Goal: Communication & Community: Answer question/provide support

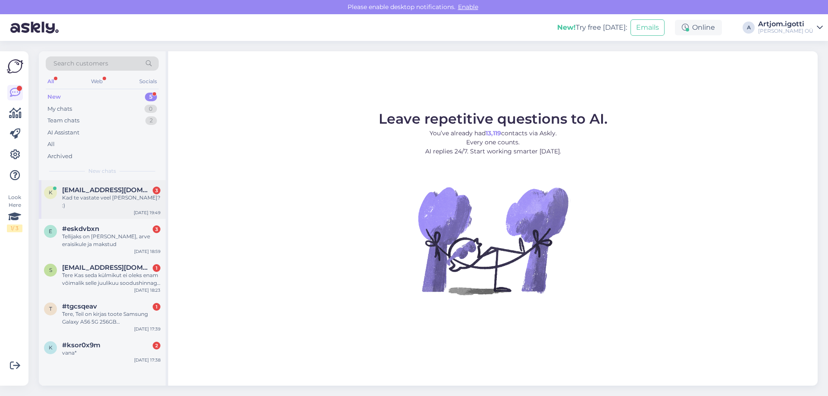
click at [142, 194] on div "Kad te vastate veel [PERSON_NAME]? :)" at bounding box center [111, 202] width 98 height 16
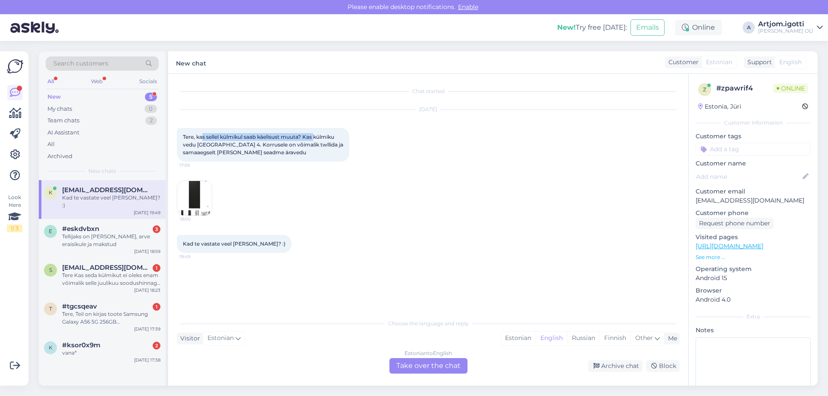
drag, startPoint x: 203, startPoint y: 134, endPoint x: 317, endPoint y: 132, distance: 113.8
click at [317, 132] on div "Tere, kas sellel külmikul saab käelisust muuta? Kas külmiku vedu [GEOGRAPHIC_DA…" at bounding box center [263, 145] width 172 height 34
click at [524, 340] on div "Estonian" at bounding box center [517, 338] width 35 height 13
click at [426, 363] on div "Estonian to Estonian Take over the chat" at bounding box center [428, 366] width 78 height 16
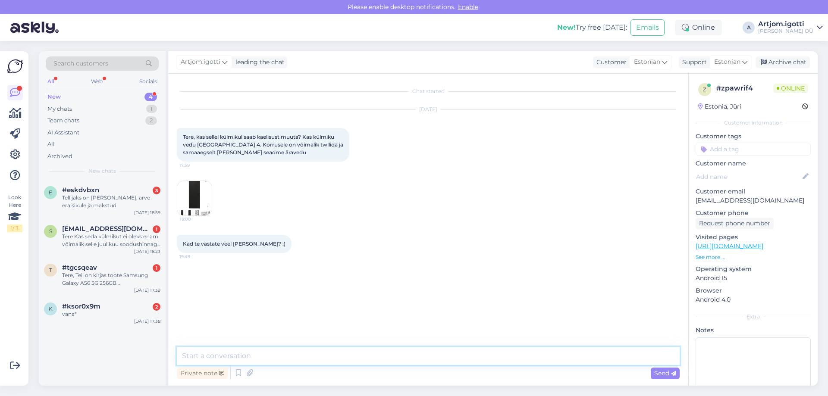
click at [231, 348] on textarea at bounding box center [428, 356] width 503 height 18
type textarea "Tere"
click at [213, 148] on div "Tere, kas sellel külmikul saab käelisust muuta? Kas külmiku vedu [GEOGRAPHIC_DA…" at bounding box center [263, 145] width 172 height 34
drag, startPoint x: 196, startPoint y: 141, endPoint x: 302, endPoint y: 145, distance: 106.1
click at [302, 145] on span "Tere, kas sellel külmikul saab käelisust muuta? Kas külmiku vedu [GEOGRAPHIC_DA…" at bounding box center [264, 145] width 162 height 22
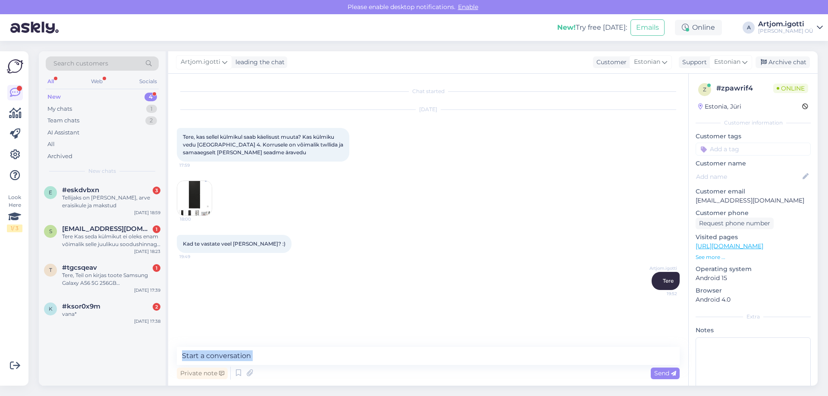
click at [300, 365] on div "Private note Send" at bounding box center [428, 364] width 503 height 34
click at [301, 362] on textarea at bounding box center [428, 356] width 503 height 18
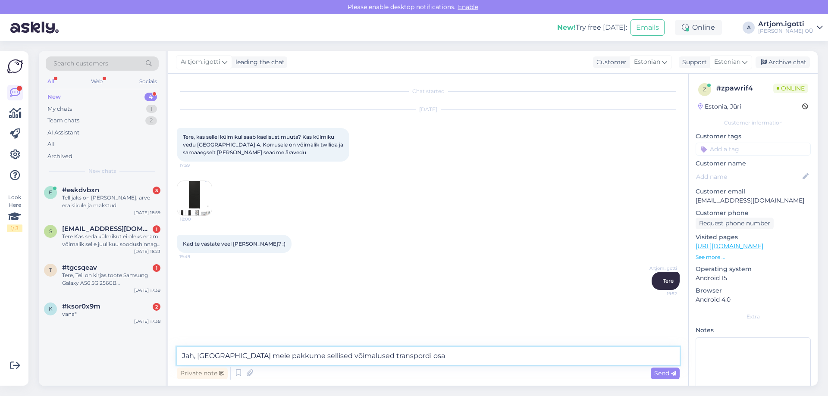
type textarea "Jah, [GEOGRAPHIC_DATA] meie pakkume sellised võimalused transpordi osas"
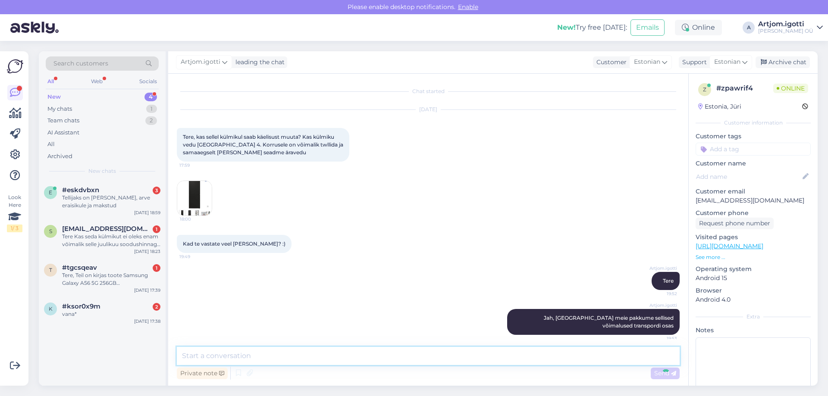
scroll to position [5, 0]
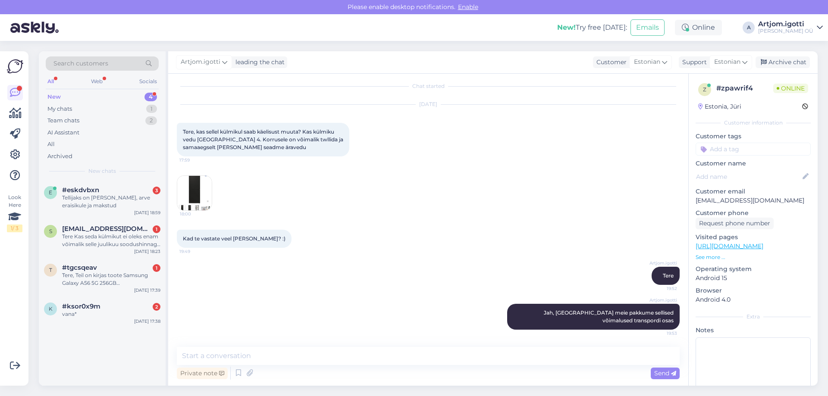
click at [198, 188] on img at bounding box center [194, 193] width 34 height 34
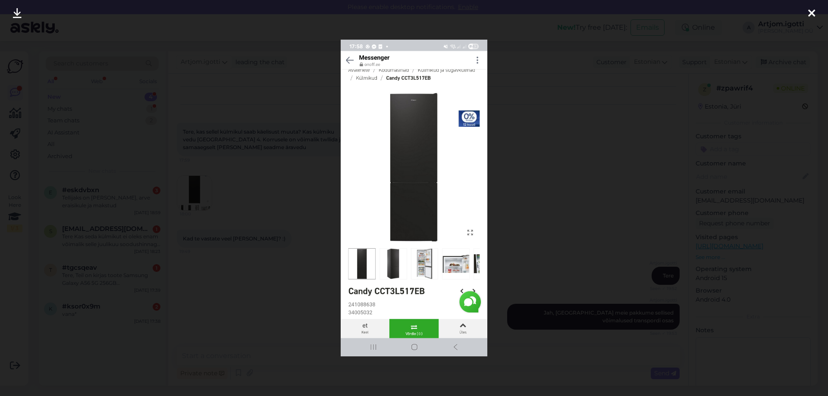
scroll to position [42, 0]
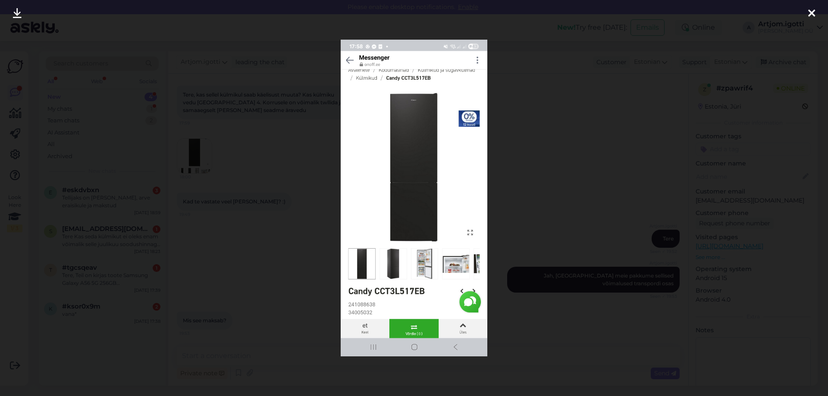
click at [555, 175] on div at bounding box center [414, 198] width 828 height 396
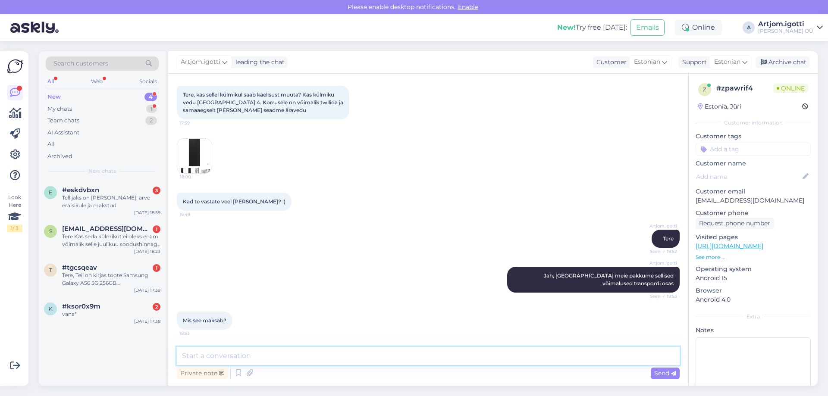
click at [287, 357] on textarea at bounding box center [428, 356] width 503 height 18
click at [336, 357] on textarea at bounding box center [428, 356] width 503 height 18
type textarea "10.90 korrusele ja 10.90 vana äravedu"
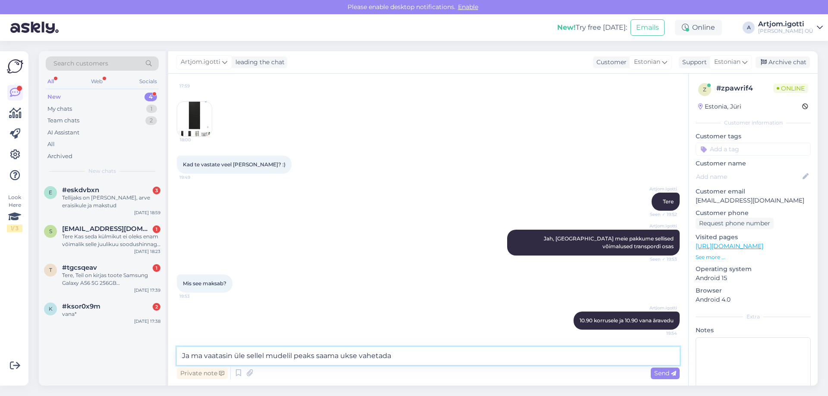
type textarea "Ja ma vaatasin üle sellel mudelil peaks saama ukse vahetada."
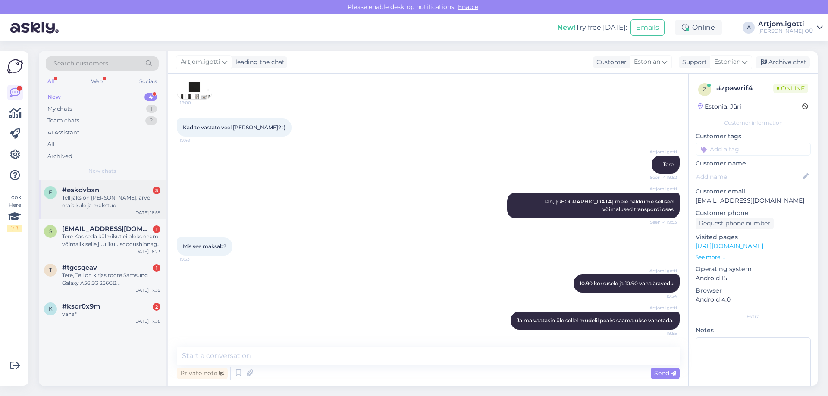
click at [112, 206] on div "Tellijaks on [PERSON_NAME], arve eraisikule ja makstud" at bounding box center [111, 202] width 98 height 16
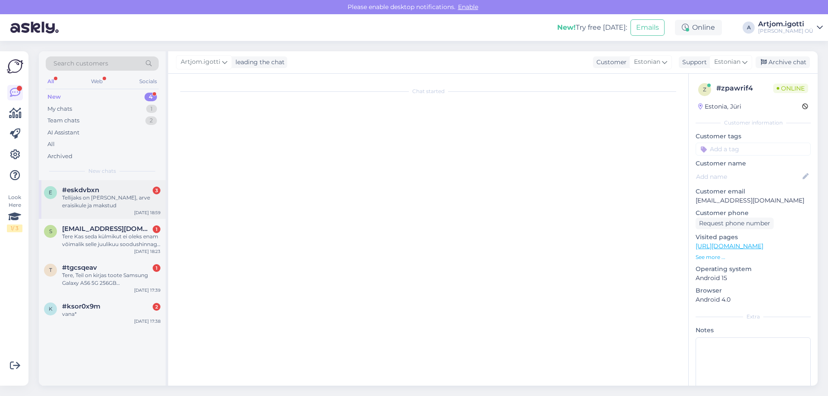
scroll to position [389, 0]
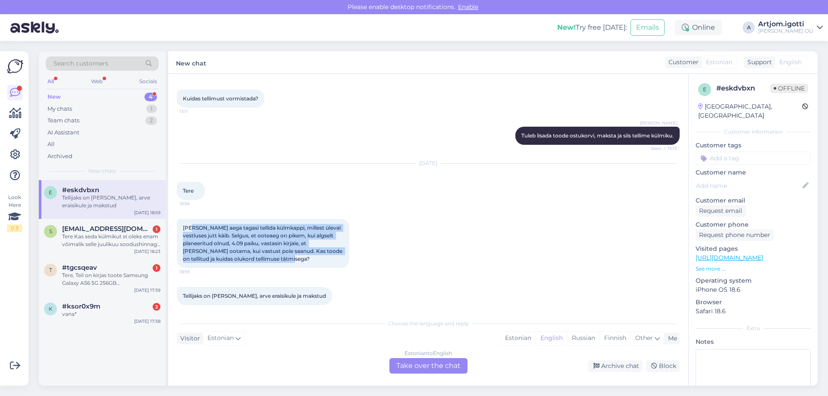
drag, startPoint x: 191, startPoint y: 219, endPoint x: 276, endPoint y: 260, distance: 94.3
click at [287, 252] on div "[PERSON_NAME] aega tagasi tellida külmkappi, millest üleval vestluses jutt käib…" at bounding box center [263, 243] width 172 height 49
click at [220, 244] on span "[PERSON_NAME] aega tagasi tellida külmkappi, millest üleval vestluses jutt käib…" at bounding box center [263, 244] width 161 height 38
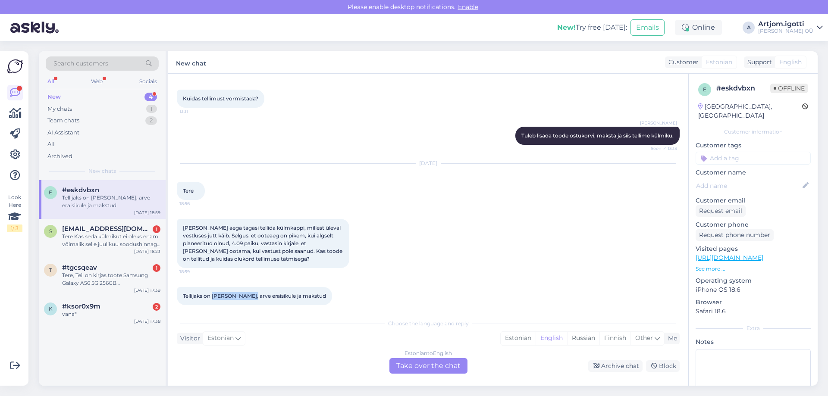
drag, startPoint x: 214, startPoint y: 290, endPoint x: 254, endPoint y: 284, distance: 40.5
click at [254, 287] on div "Tellijaks on [PERSON_NAME], arve eraisikule ja makstud 18:59" at bounding box center [254, 296] width 155 height 18
copy span "[PERSON_NAME]"
click at [516, 332] on div "Estonian" at bounding box center [517, 338] width 35 height 13
drag, startPoint x: 519, startPoint y: 338, endPoint x: 460, endPoint y: 353, distance: 61.6
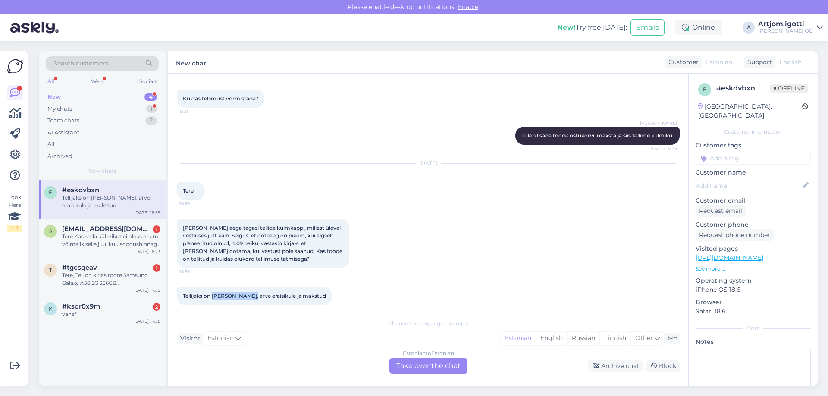
click at [519, 338] on div "Estonian" at bounding box center [517, 338] width 35 height 13
click at [449, 357] on div "Choose the language and reply Visitor Estonian Me Estonian English Russian Finn…" at bounding box center [428, 344] width 503 height 59
click at [448, 358] on div "Estonian to Estonian Take over the chat" at bounding box center [428, 366] width 78 height 16
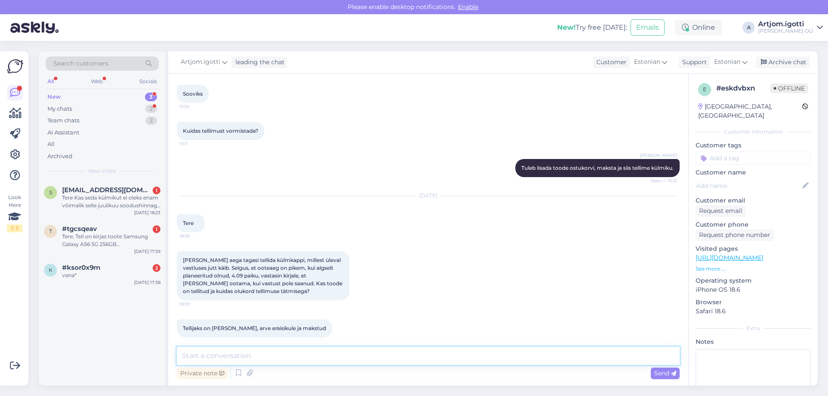
click at [318, 361] on textarea at bounding box center [428, 356] width 503 height 18
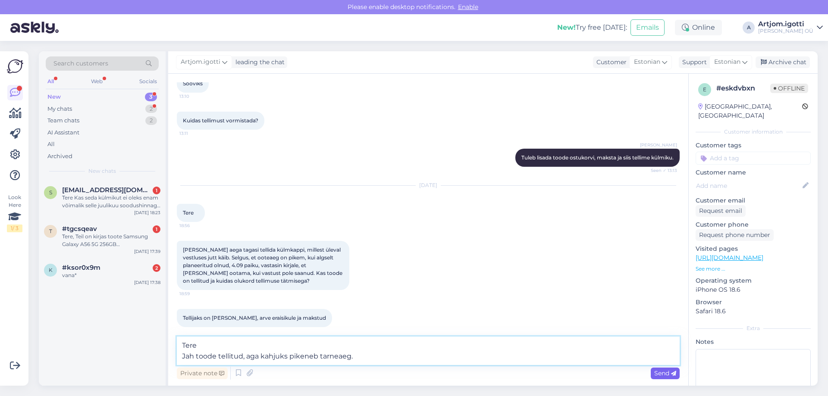
type textarea "Tere Jah toode tellitud, aga kahjuks pikeneb tarneaeg."
click at [668, 375] on span "Send" at bounding box center [665, 373] width 22 height 8
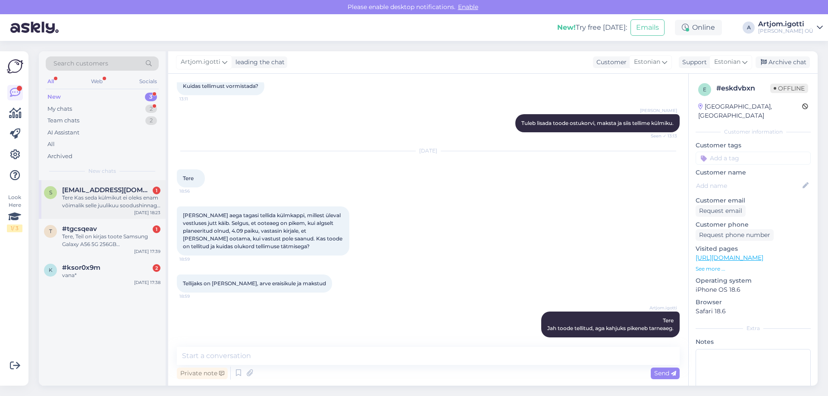
click at [122, 199] on div "Tere Kas seda külmikut ei oleks enam võimalik selle juulikuu soodushinnaga pakk…" at bounding box center [111, 202] width 98 height 16
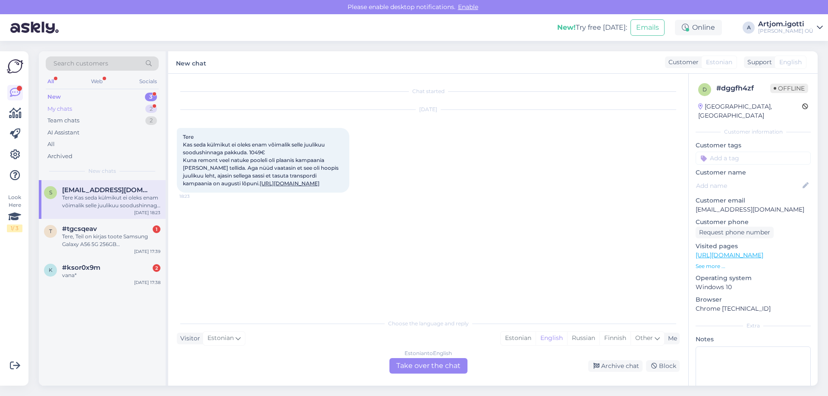
click at [120, 107] on div "My chats 2" at bounding box center [102, 109] width 113 height 12
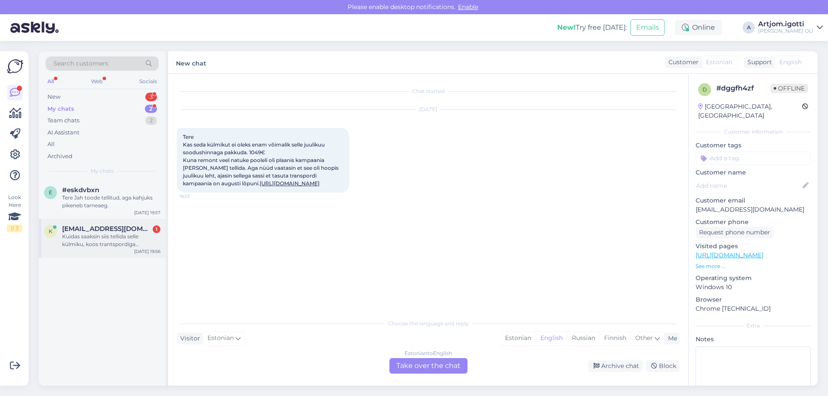
click at [119, 231] on span "[EMAIL_ADDRESS][DOMAIN_NAME]" at bounding box center [107, 229] width 90 height 8
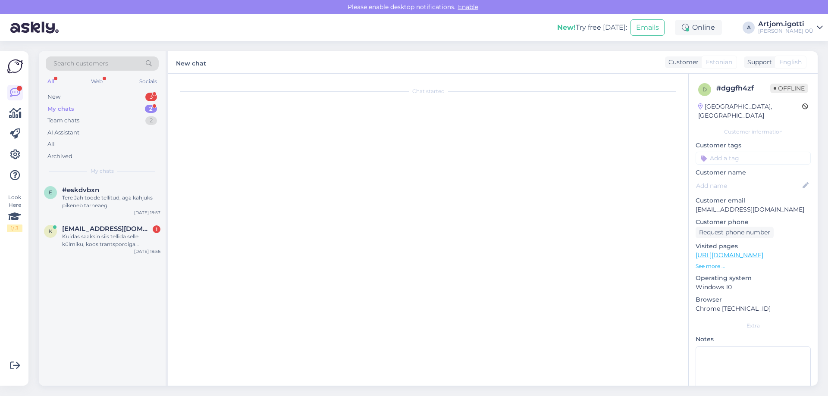
scroll to position [177, 0]
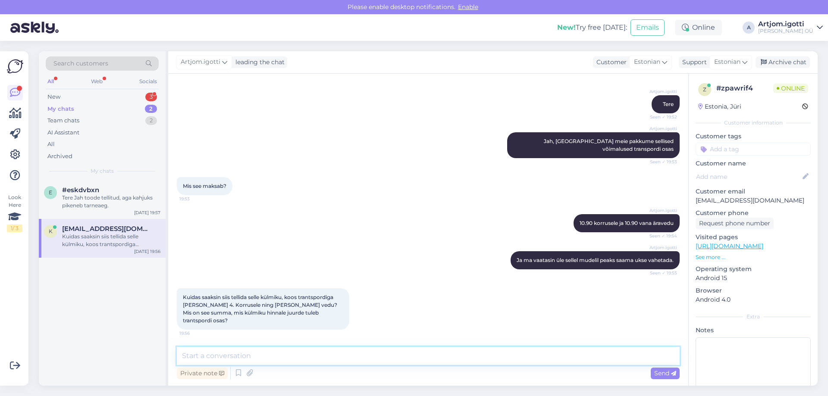
click at [237, 354] on textarea at bounding box center [428, 356] width 503 height 18
type textarea "[PERSON_NAME] saab tellimuse vormistamisel ära panna."
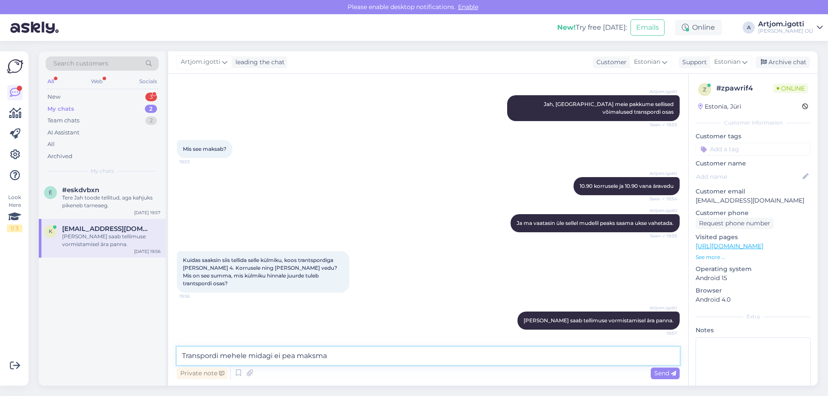
type textarea "Transpordi mehele midagi ei pea maksma."
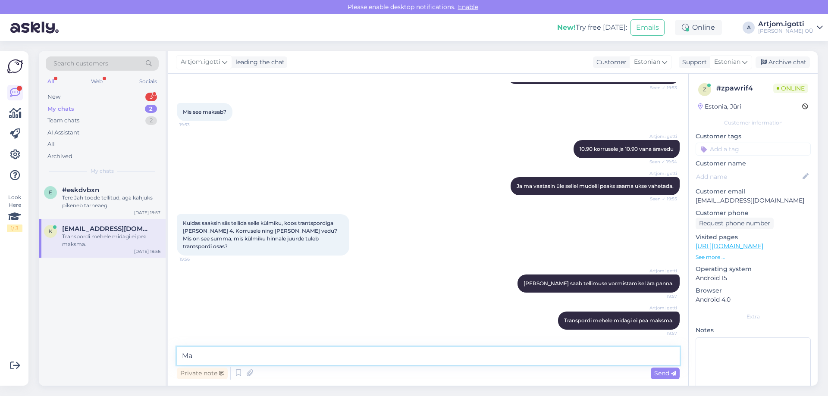
type textarea "M"
click at [106, 92] on div "New 3" at bounding box center [102, 97] width 113 height 12
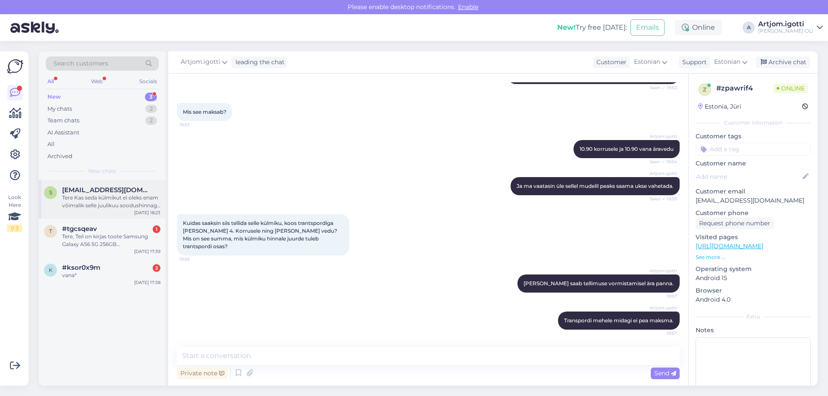
click at [122, 206] on div "Tere Kas seda külmikut ei oleks enam võimalik selle juulikuu soodushinnaga pakk…" at bounding box center [111, 202] width 98 height 16
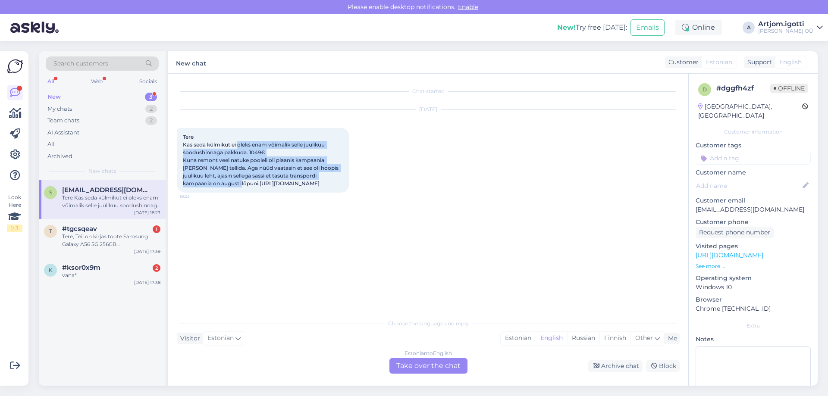
drag, startPoint x: 238, startPoint y: 144, endPoint x: 223, endPoint y: 181, distance: 41.0
click at [223, 181] on span "Tere Kas seda külmikut ei oleks enam võimalik selle juulikuu soodushinnaga pakk…" at bounding box center [261, 160] width 157 height 53
click at [220, 159] on span "Tere Kas seda külmikut ei oleks enam võimalik selle juulikuu soodushinnaga pakk…" at bounding box center [261, 160] width 157 height 53
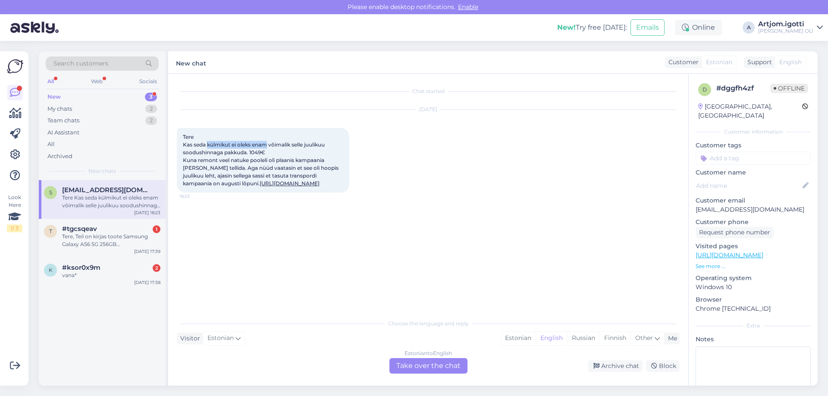
drag, startPoint x: 207, startPoint y: 144, endPoint x: 268, endPoint y: 147, distance: 61.3
click at [268, 147] on span "Tere Kas seda külmikut ei oleks enam võimalik selle juulikuu soodushinnaga pakk…" at bounding box center [261, 160] width 157 height 53
click at [519, 334] on div "Estonian" at bounding box center [517, 338] width 35 height 13
click at [443, 365] on div "Estonian to Estonian Take over the chat" at bounding box center [428, 366] width 78 height 16
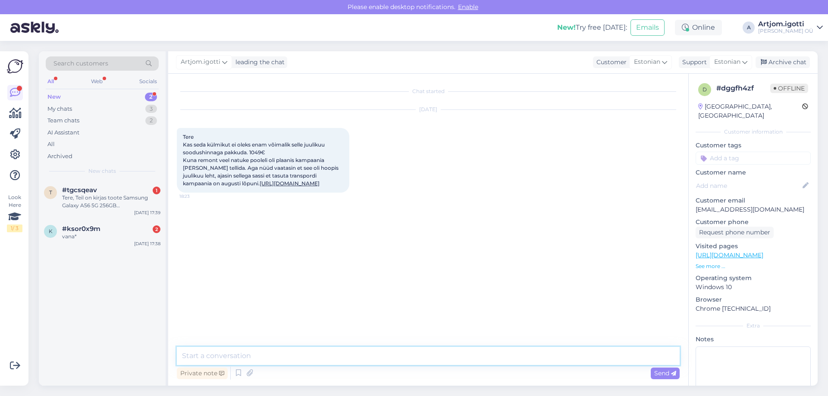
click at [270, 353] on textarea at bounding box center [428, 356] width 503 height 18
type textarea "Kirjutage meile palun [EMAIL_ADDRESS][DOMAIN_NAME] saame teile sinna vastata, […"
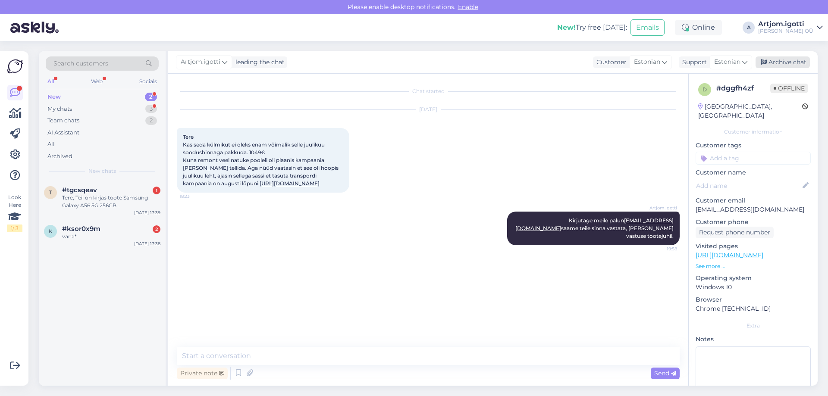
click at [776, 58] on div "Archive chat" at bounding box center [782, 62] width 54 height 12
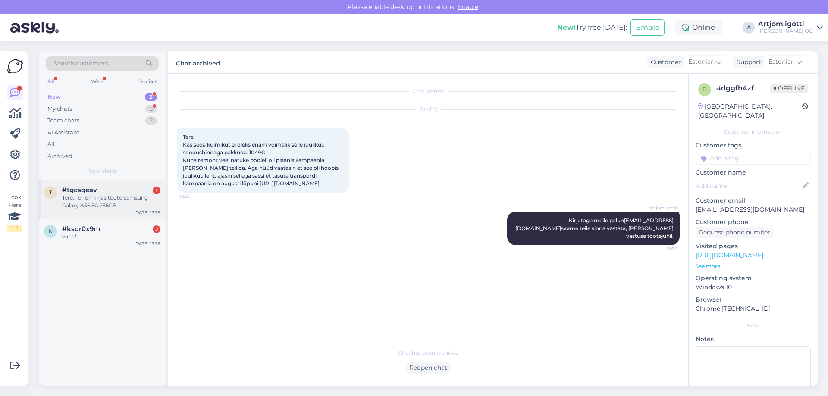
click at [110, 205] on div "Tere, Teil on kirjas toote Samsung Galaxy A56 5G 256GB [PERSON_NAME]-A566BZACEU…" at bounding box center [111, 202] width 98 height 16
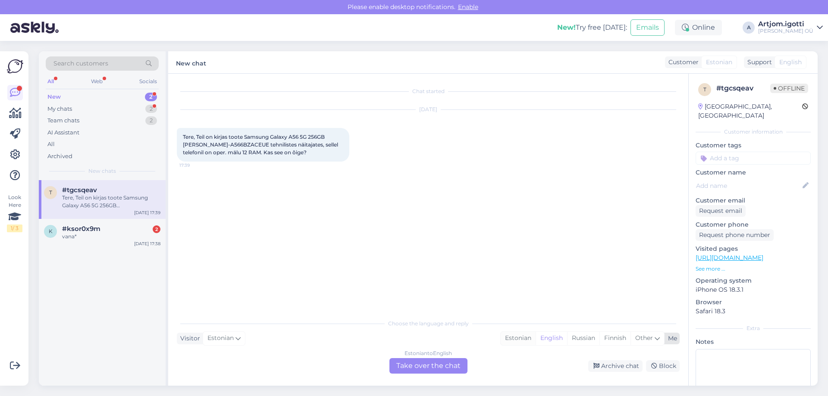
click at [524, 339] on div "Estonian" at bounding box center [517, 338] width 35 height 13
click at [453, 366] on div "Estonian to Estonian Take over the chat" at bounding box center [428, 366] width 78 height 16
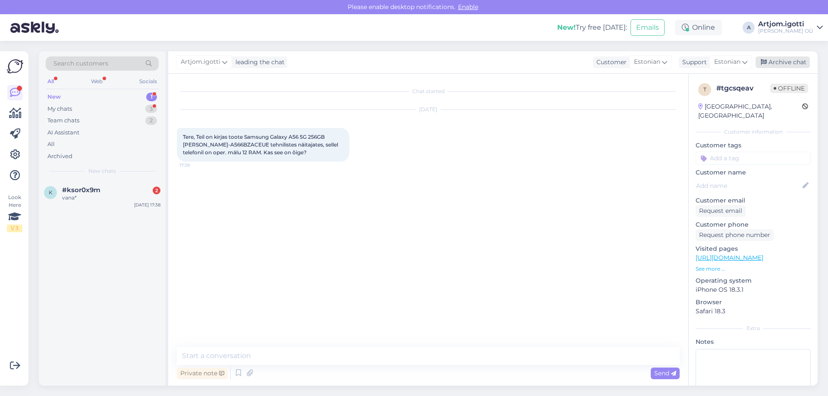
click at [787, 61] on div "Archive chat" at bounding box center [782, 62] width 54 height 12
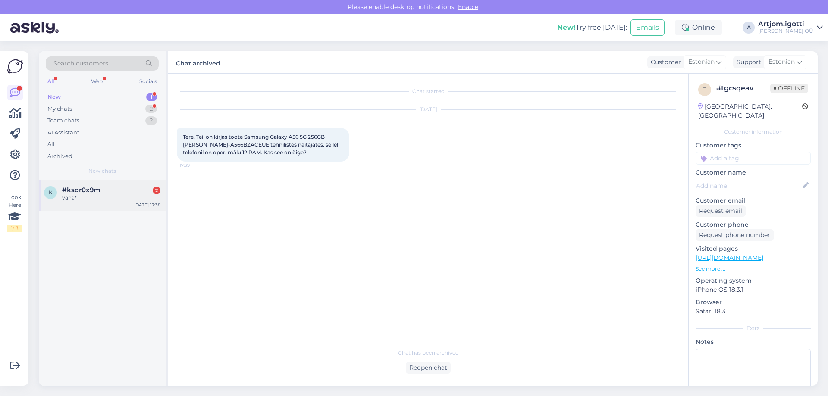
click at [91, 191] on span "#ksor0x9m" at bounding box center [81, 190] width 38 height 8
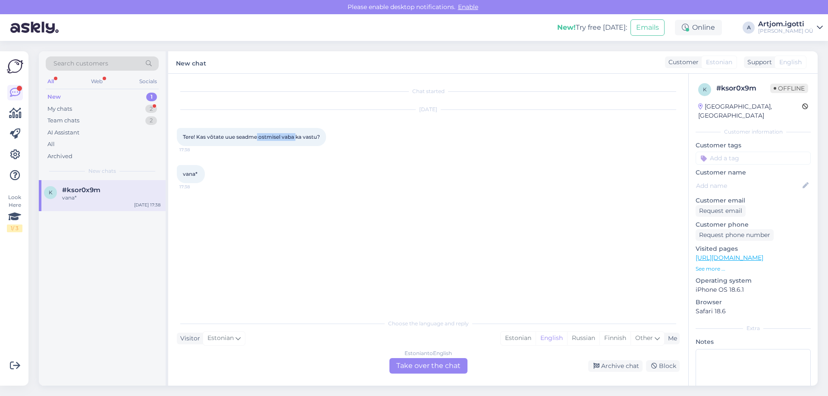
drag, startPoint x: 257, startPoint y: 137, endPoint x: 299, endPoint y: 138, distance: 41.4
click at [297, 137] on span "Tere! Kas võtate uue seadme ostmisel vaba ka vastu?" at bounding box center [251, 137] width 137 height 6
click at [303, 138] on span "Tere! Kas võtate uue seadme ostmisel vaba ka vastu?" at bounding box center [251, 137] width 137 height 6
click at [521, 335] on div "Estonian" at bounding box center [517, 338] width 35 height 13
click at [421, 366] on div "Estonian to Estonian Take over the chat" at bounding box center [428, 366] width 78 height 16
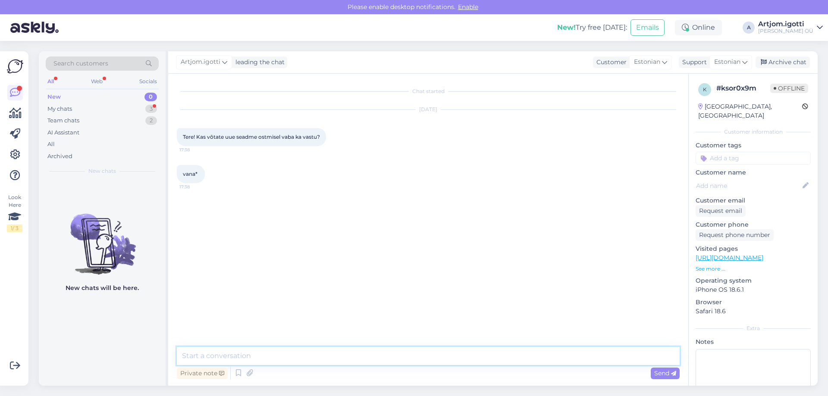
click at [296, 349] on textarea at bounding box center [428, 356] width 503 height 18
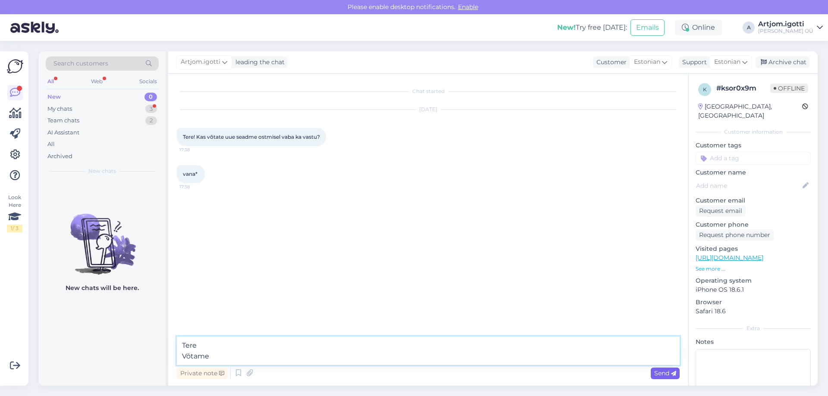
type textarea "Tere Võtame"
click at [666, 373] on span "Send" at bounding box center [665, 373] width 22 height 8
click at [778, 64] on div "Archive chat" at bounding box center [782, 62] width 54 height 12
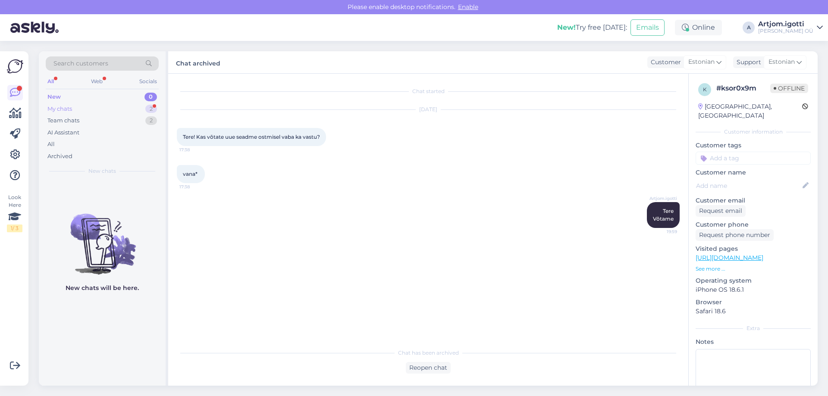
click at [128, 105] on div "My chats 2" at bounding box center [102, 109] width 113 height 12
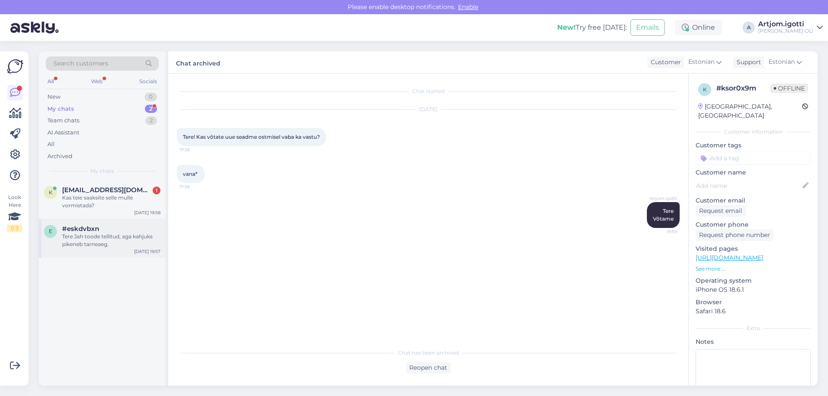
click at [128, 254] on div "e #eskdvbxn Tere Jah toode tellitud, aga kahjuks pikeneb tarneaeg. [DATE] 19:57" at bounding box center [102, 238] width 127 height 39
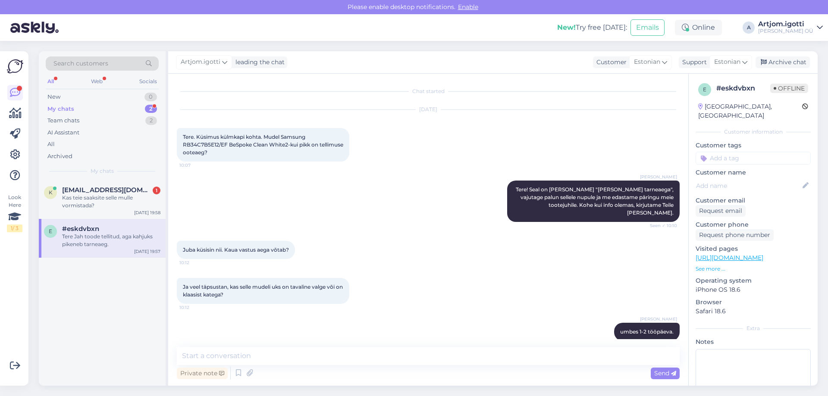
scroll to position [402, 0]
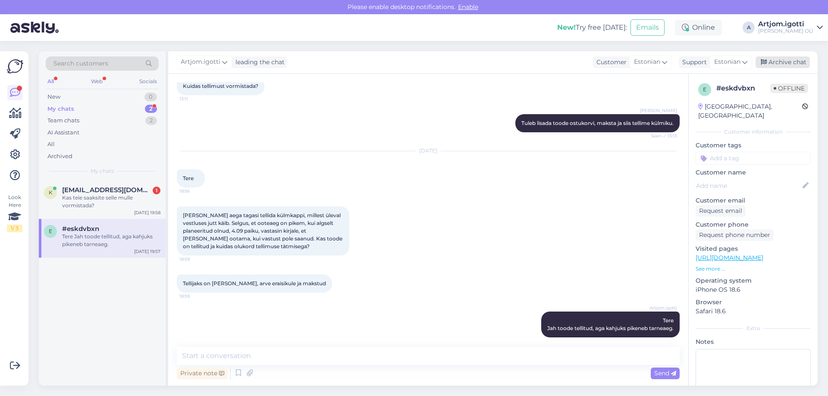
click at [800, 63] on div "Archive chat" at bounding box center [782, 62] width 54 height 12
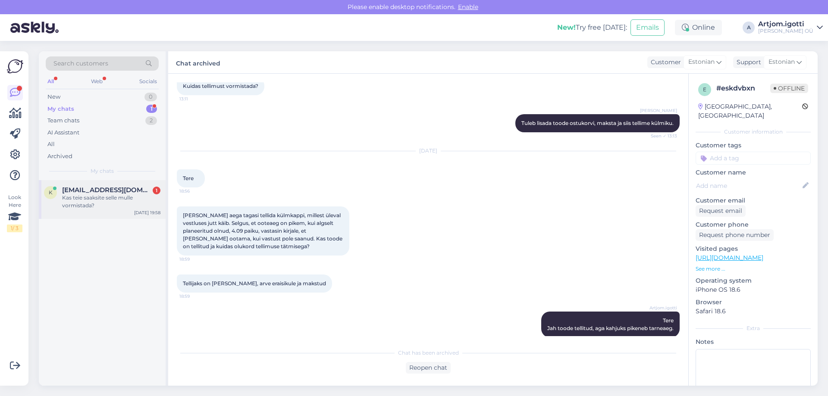
click at [111, 216] on div "k [EMAIL_ADDRESS][DOMAIN_NAME] 1 Kas teie saaksite selle mulle vormistada? [DAT…" at bounding box center [102, 199] width 127 height 39
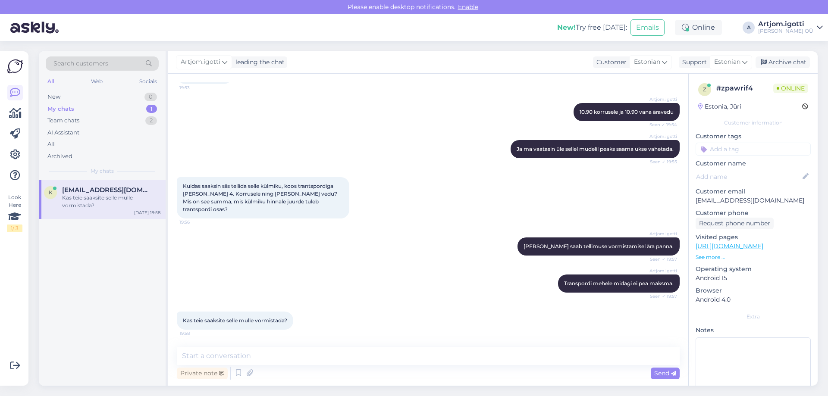
scroll to position [288, 0]
click at [246, 354] on textarea at bounding box center [428, 356] width 503 height 18
click at [277, 360] on textarea at bounding box center [428, 356] width 503 height 18
paste textarea "S"
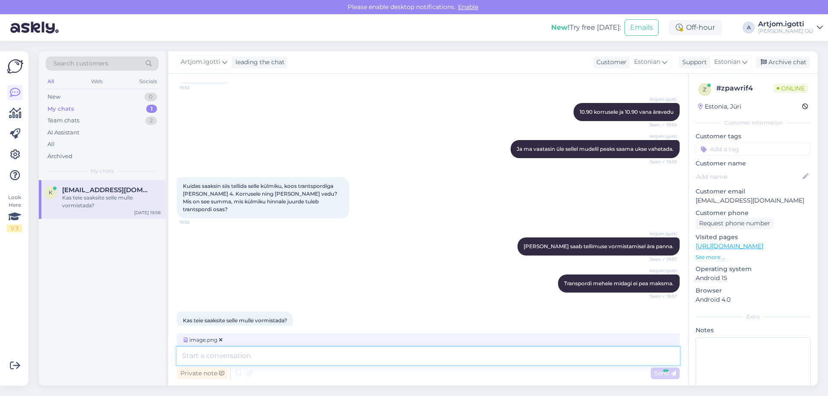
scroll to position [342, 0]
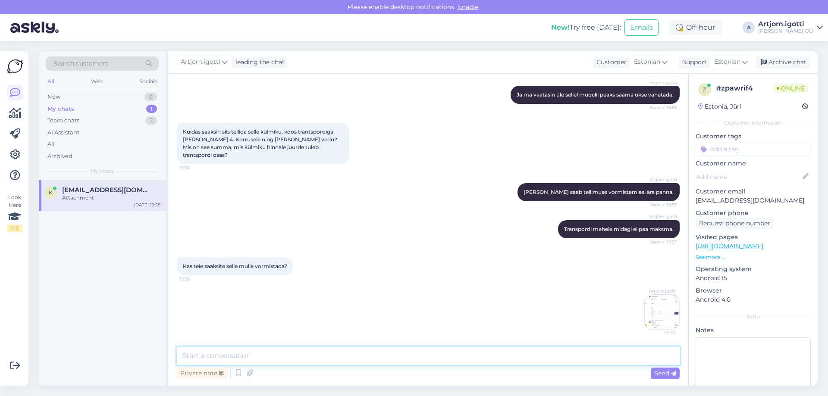
type textarea "S"
click at [646, 313] on img at bounding box center [661, 312] width 34 height 34
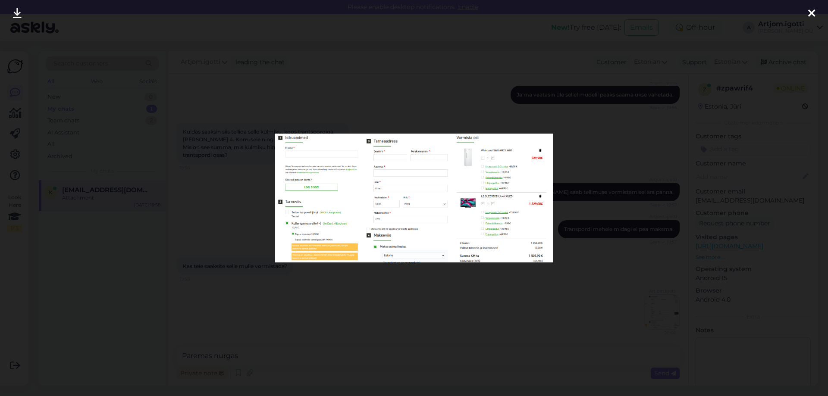
click at [444, 305] on div at bounding box center [414, 198] width 828 height 396
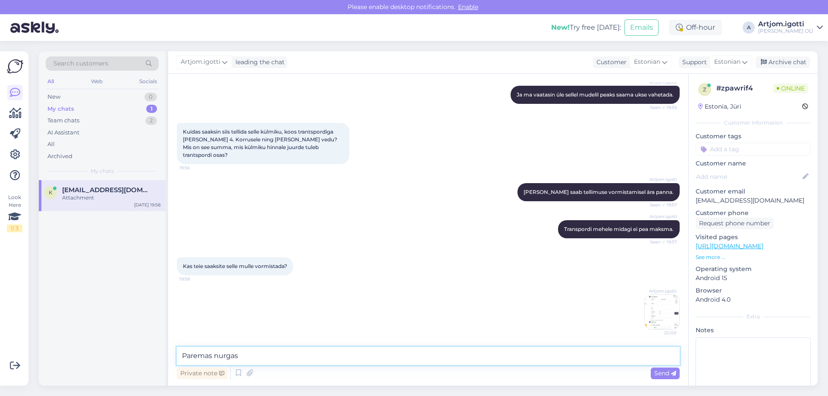
click at [292, 358] on textarea "Paremas nurgas" at bounding box center [428, 356] width 503 height 18
type textarea "Paremas nurgas kus on külmkapp ja televisor on võimalus kõiki teenusi valida."
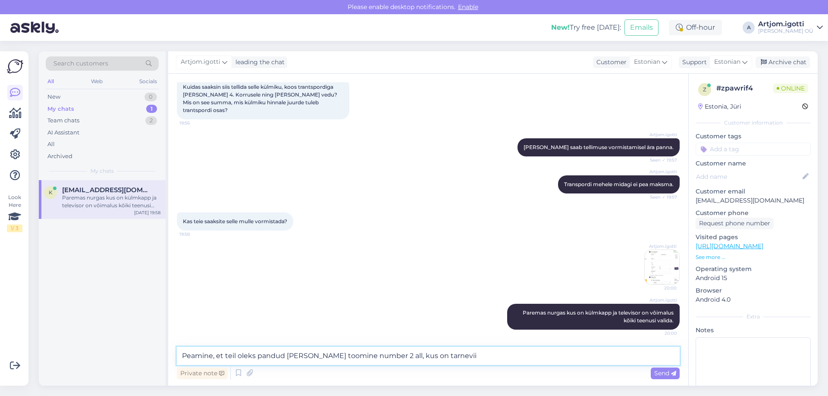
type textarea "Peamine, et teil oleks pandud [PERSON_NAME] toomine number 2 all, kus on tarnev…"
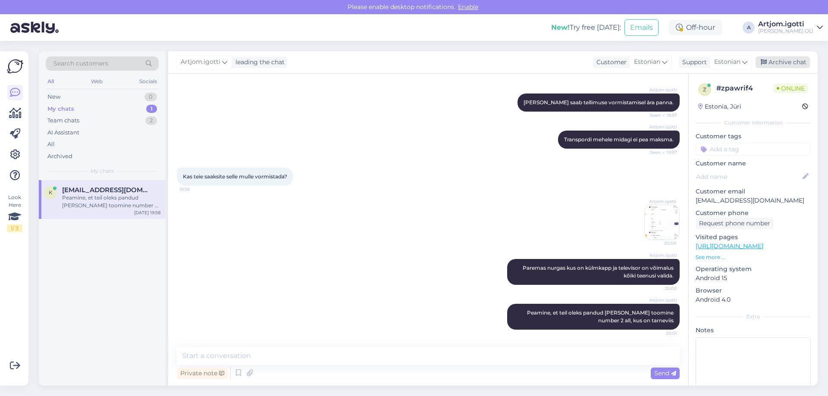
click at [777, 63] on div "Archive chat" at bounding box center [782, 62] width 54 height 12
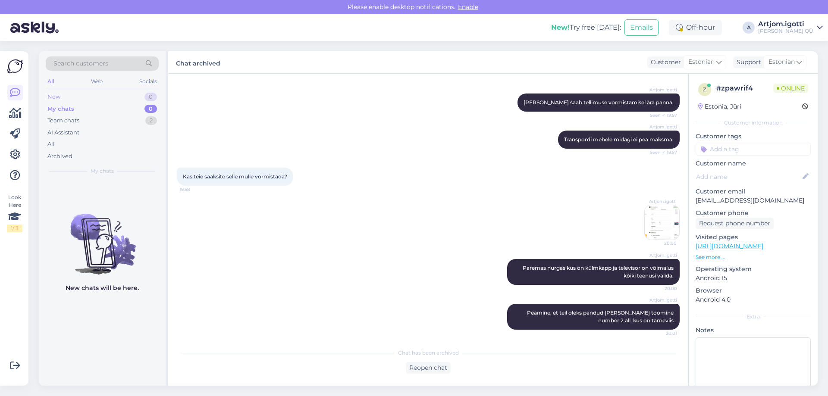
click at [117, 98] on div "New 0" at bounding box center [102, 97] width 113 height 12
click at [400, 218] on div "Artjom.igotti Seen ✓ 20:00" at bounding box center [428, 222] width 503 height 54
